Goal: Task Accomplishment & Management: Manage account settings

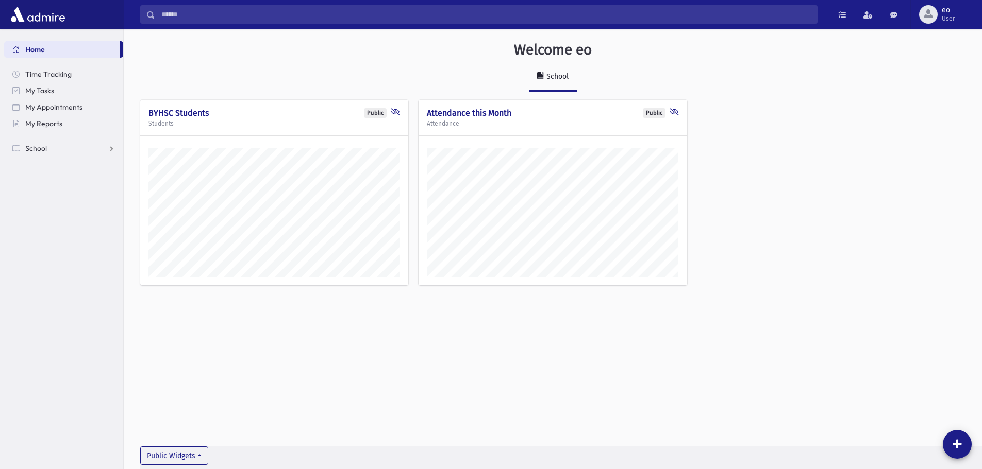
scroll to position [464, 858]
click at [72, 141] on link "School" at bounding box center [63, 148] width 119 height 16
click at [74, 181] on link "Attendance" at bounding box center [63, 181] width 119 height 16
click at [44, 200] on span "Entry" at bounding box center [48, 197] width 18 height 9
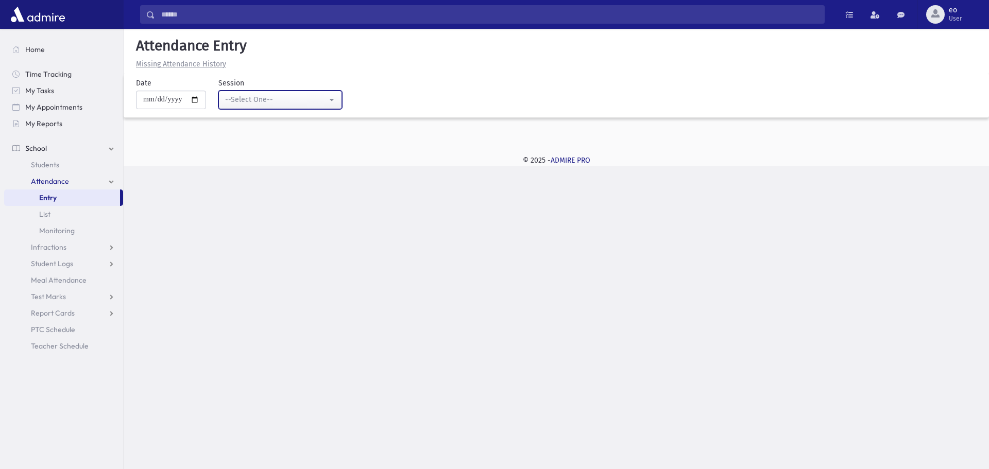
click at [280, 94] on div "--Select One--" at bounding box center [276, 99] width 102 height 11
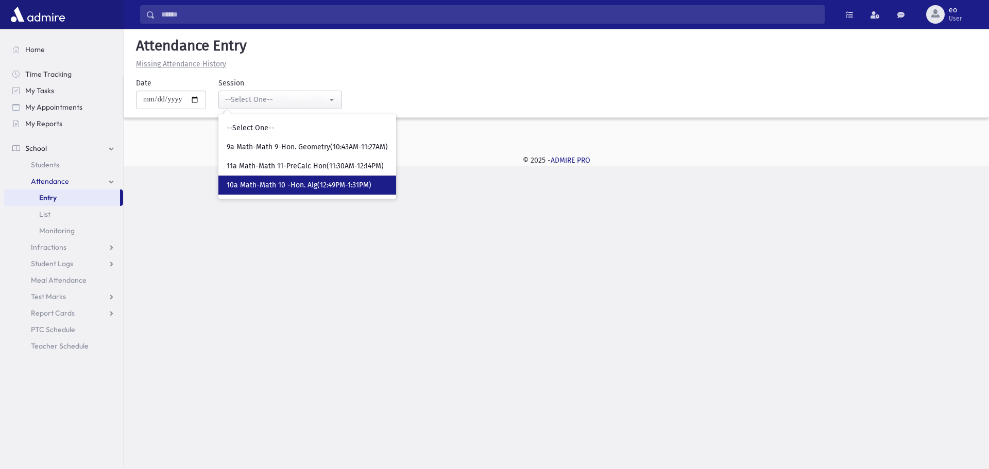
click at [283, 180] on link "10a Math-Math 10 -Hon. Alg(12:49PM-1:31PM)" at bounding box center [307, 185] width 178 height 19
select select "****"
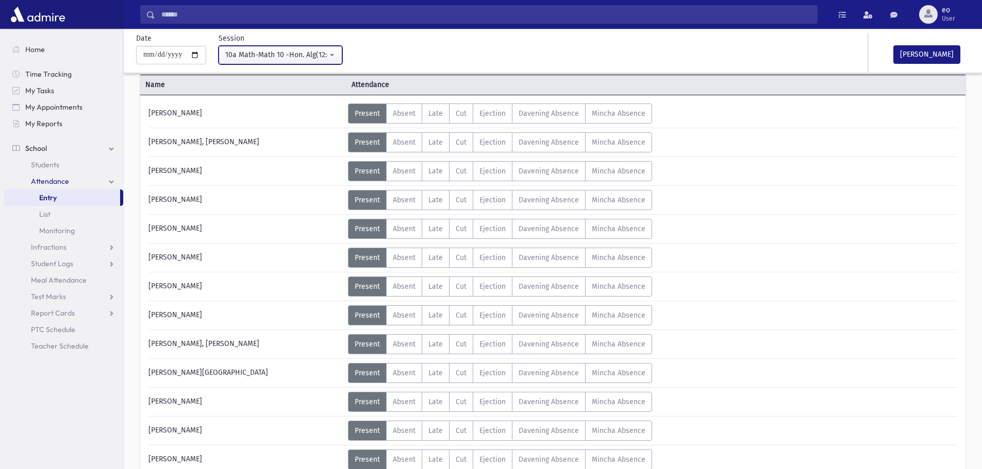
scroll to position [6, 0]
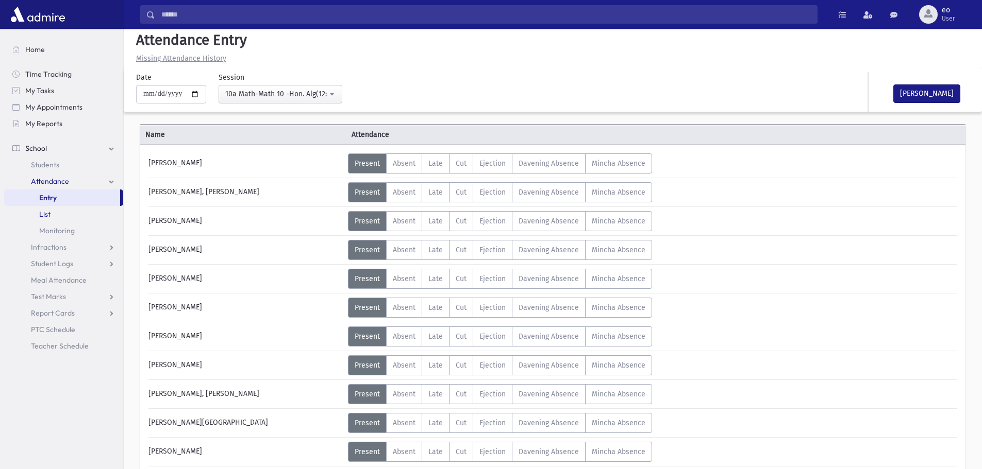
click at [54, 217] on link "List" at bounding box center [63, 214] width 119 height 16
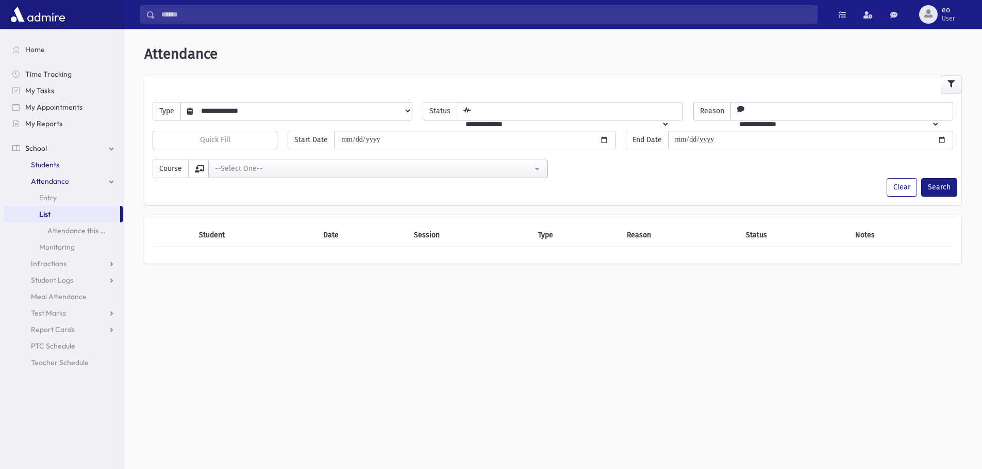
click at [57, 166] on span "Students" at bounding box center [45, 164] width 28 height 9
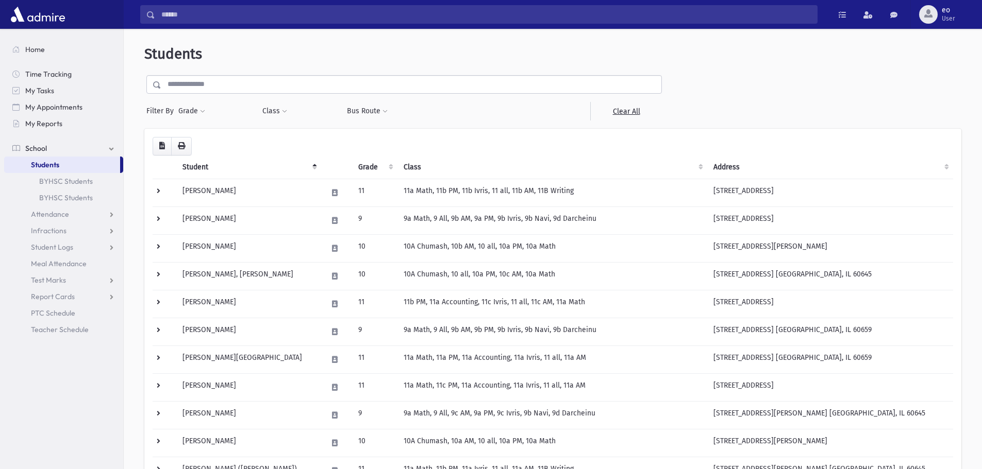
drag, startPoint x: 251, startPoint y: 157, endPoint x: 229, endPoint y: 119, distance: 43.7
click at [229, 119] on div "Grade * * ** ** ** Filter" at bounding box center [215, 111] width 74 height 19
click at [194, 110] on button "Grade" at bounding box center [192, 111] width 28 height 19
click at [197, 142] on ul at bounding box center [237, 139] width 107 height 15
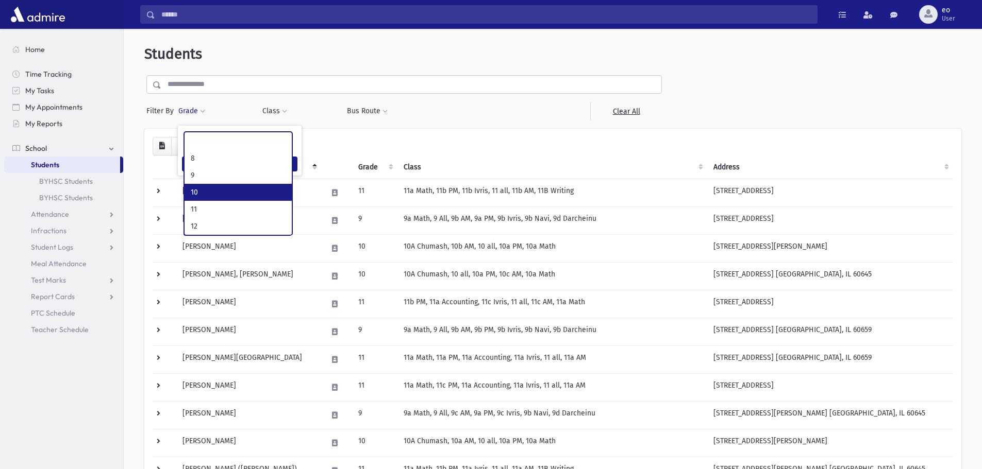
select select "*"
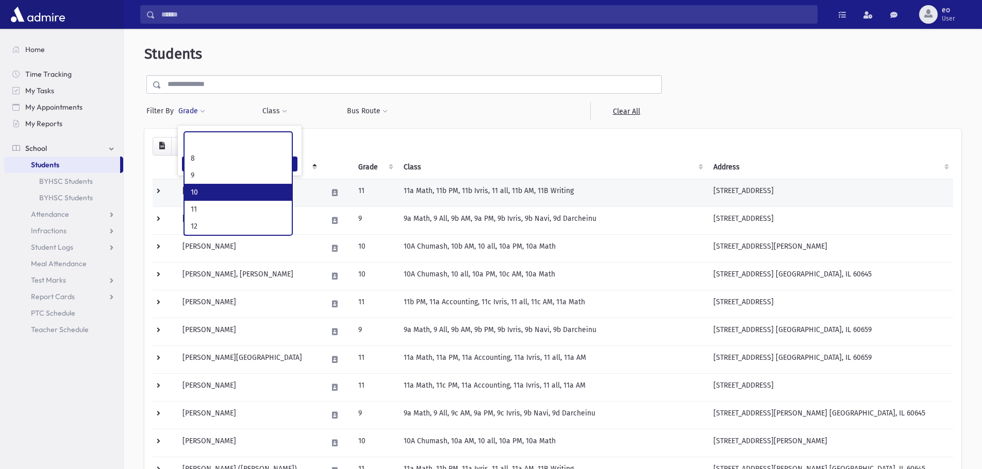
scroll to position [19, 0]
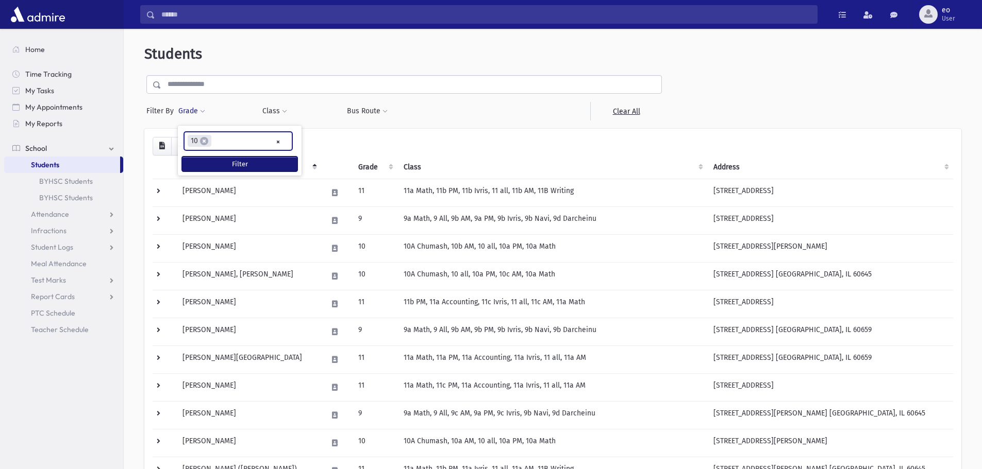
click at [220, 164] on button "Filter" at bounding box center [239, 164] width 115 height 15
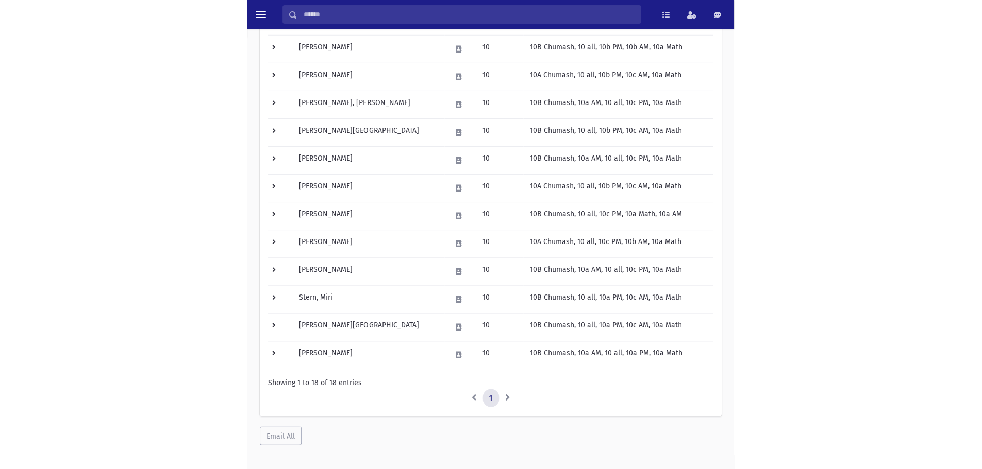
scroll to position [322, 0]
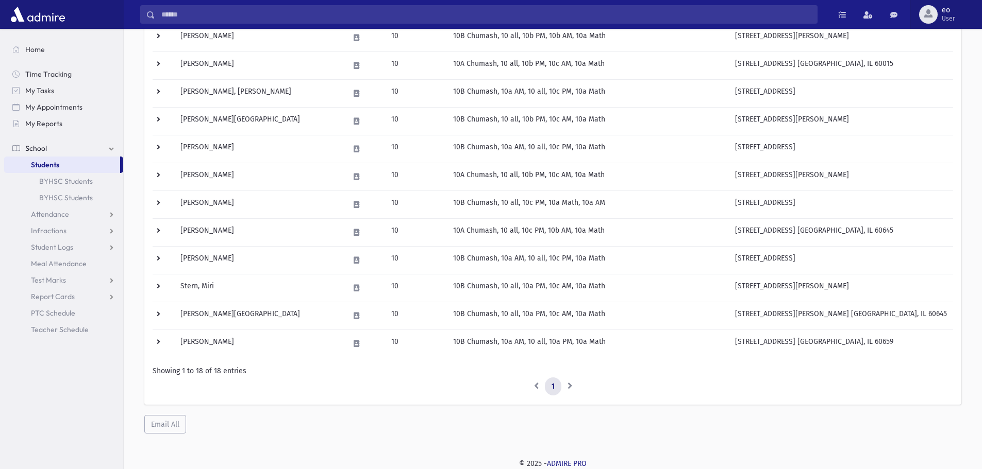
click at [948, 20] on span "User" at bounding box center [947, 18] width 13 height 8
click at [956, 101] on link "Logout" at bounding box center [937, 104] width 82 height 19
